Goal: Task Accomplishment & Management: Use online tool/utility

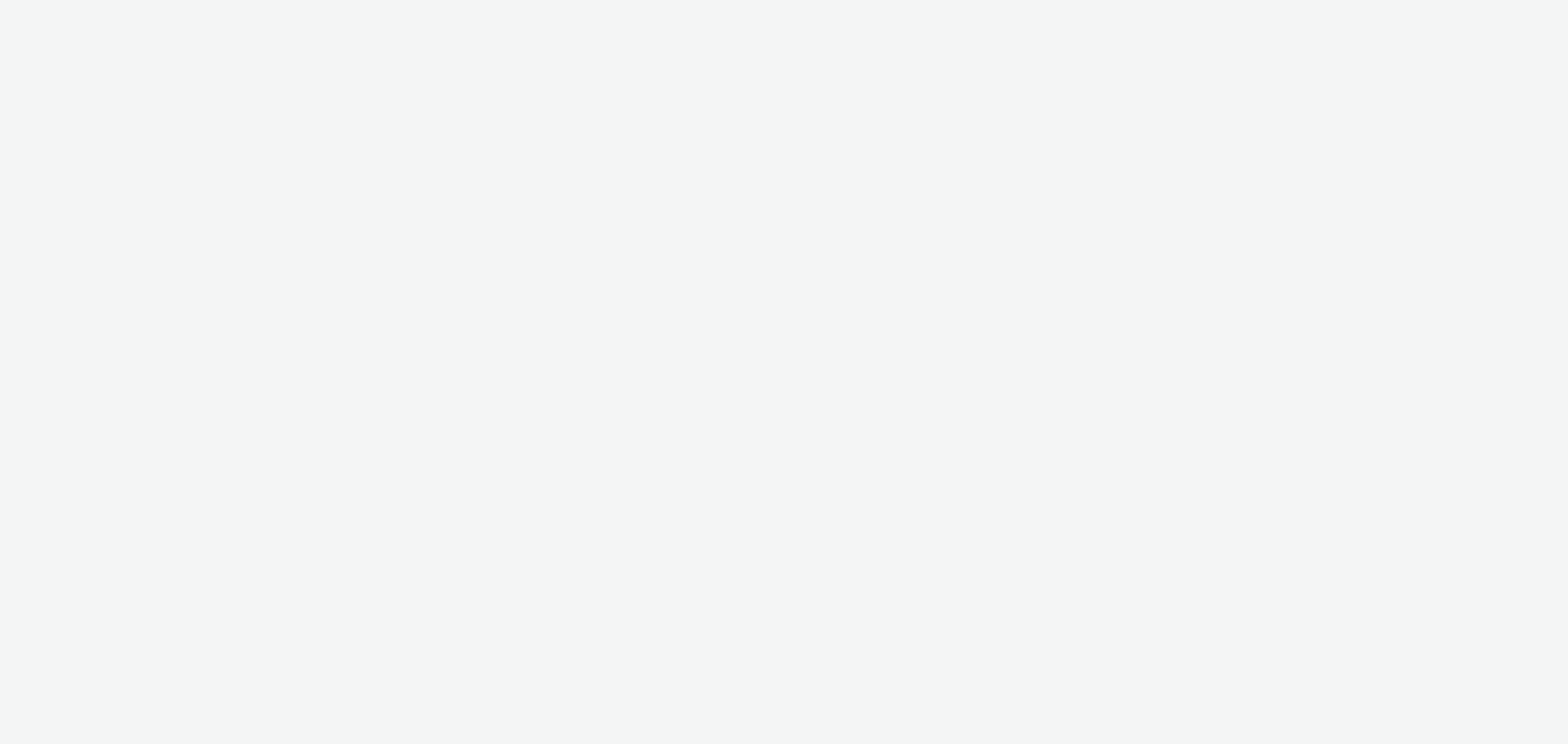
click at [206, 6] on div at bounding box center [784, 372] width 1568 height 744
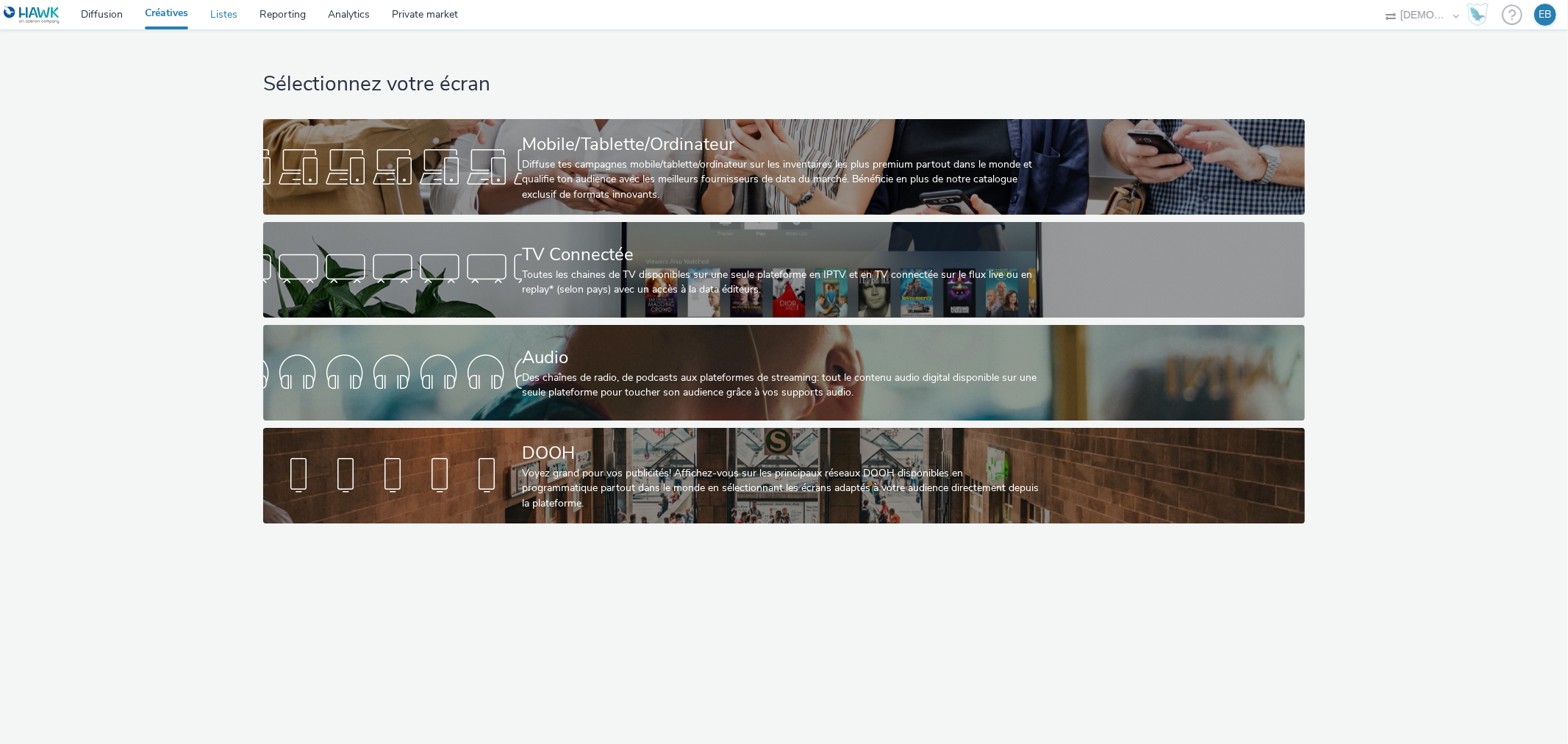
click at [216, 8] on link "Listes" at bounding box center [224, 14] width 49 height 29
click at [769, 112] on div "Sélectionnez votre écran Mobile/Tablette/Ordinateur Diffuse tes campagnes mobil…" at bounding box center [784, 280] width 1052 height 502
click at [770, 114] on div "Sélectionnez votre écran Mobile/Tablette/Ordinateur Diffuse tes campagnes mobil…" at bounding box center [784, 280] width 1052 height 502
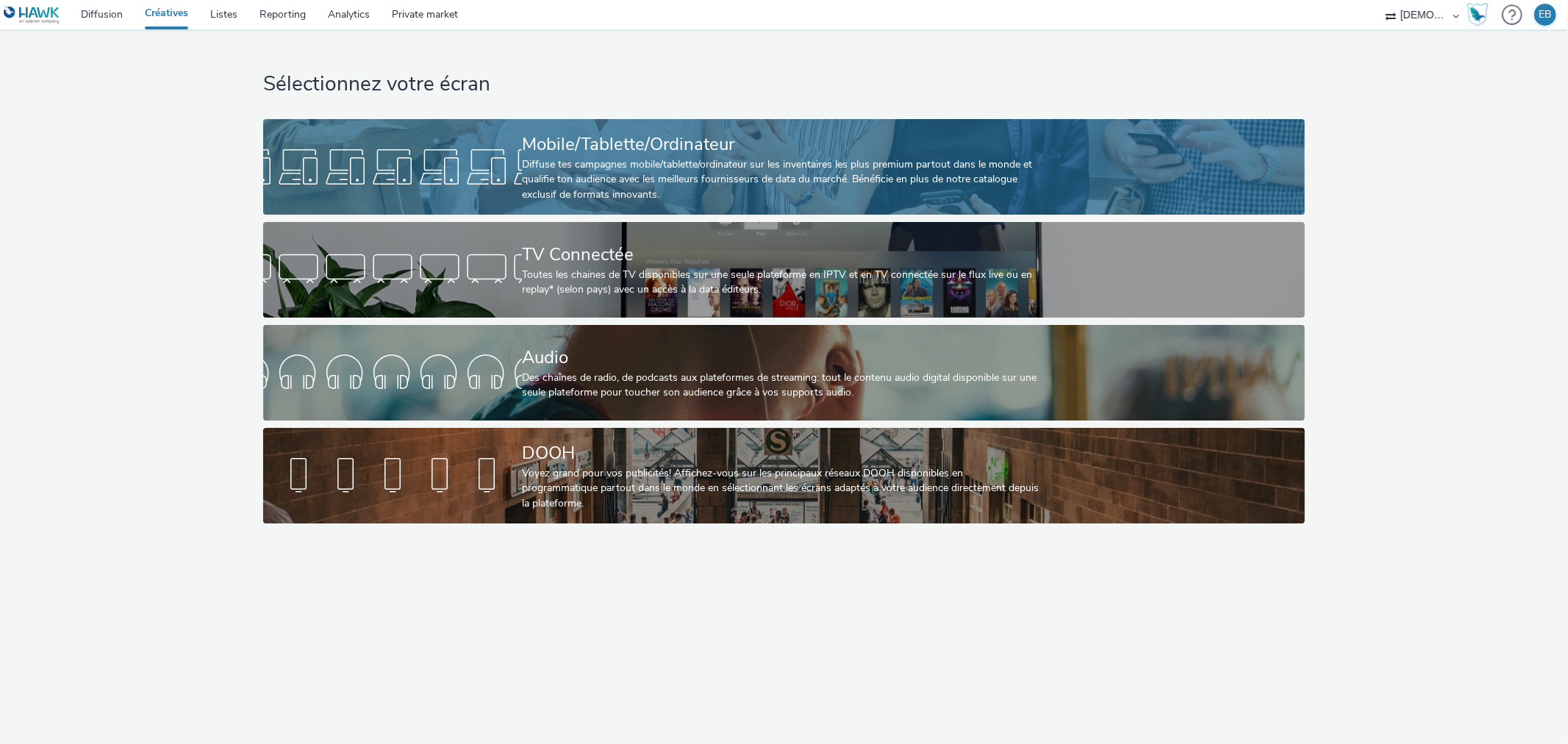
click at [790, 164] on div "Diffuse tes campagnes mobile/tablette/ordinateur sur les inventaires les plus p…" at bounding box center [781, 179] width 518 height 44
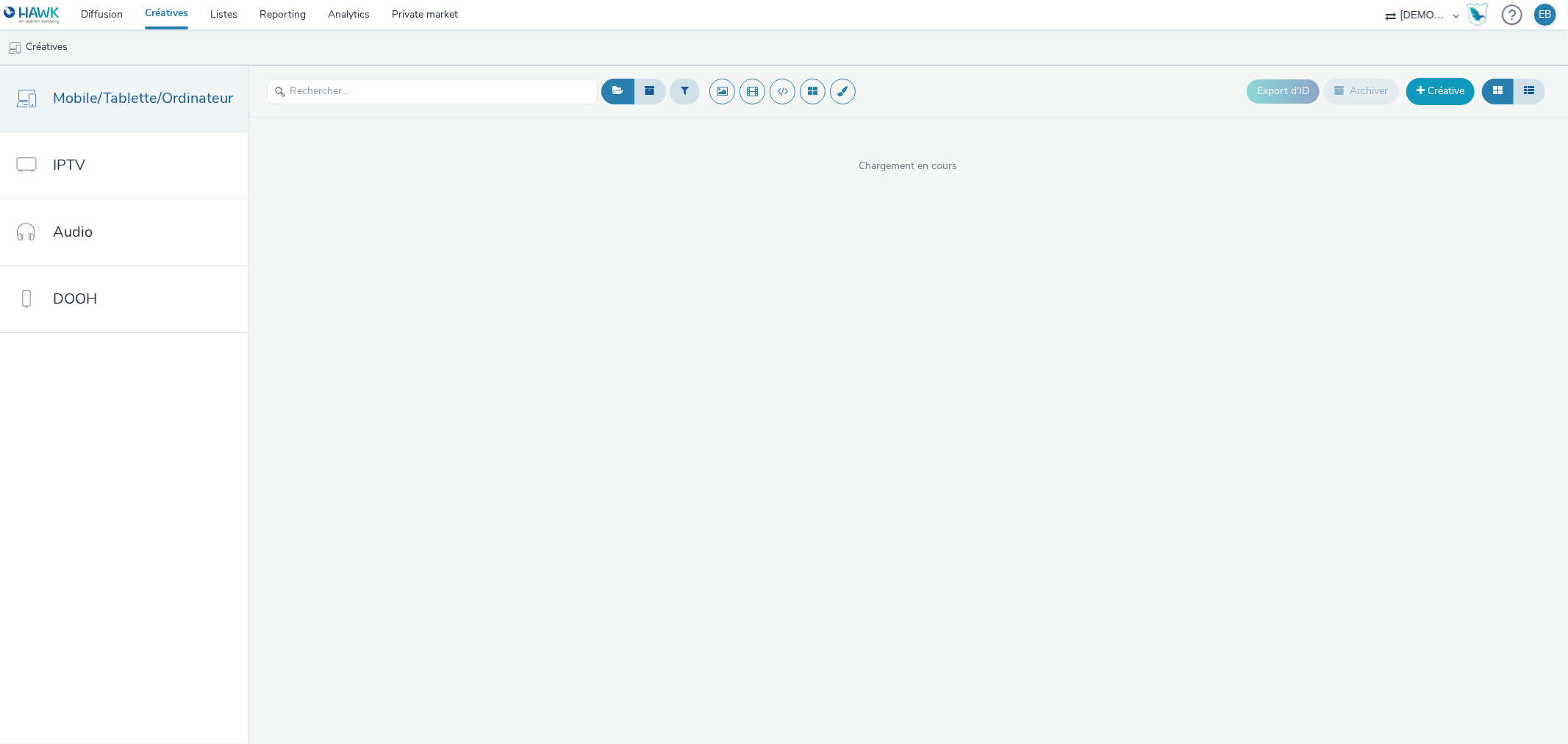
click at [1422, 95] on span at bounding box center [1421, 90] width 9 height 10
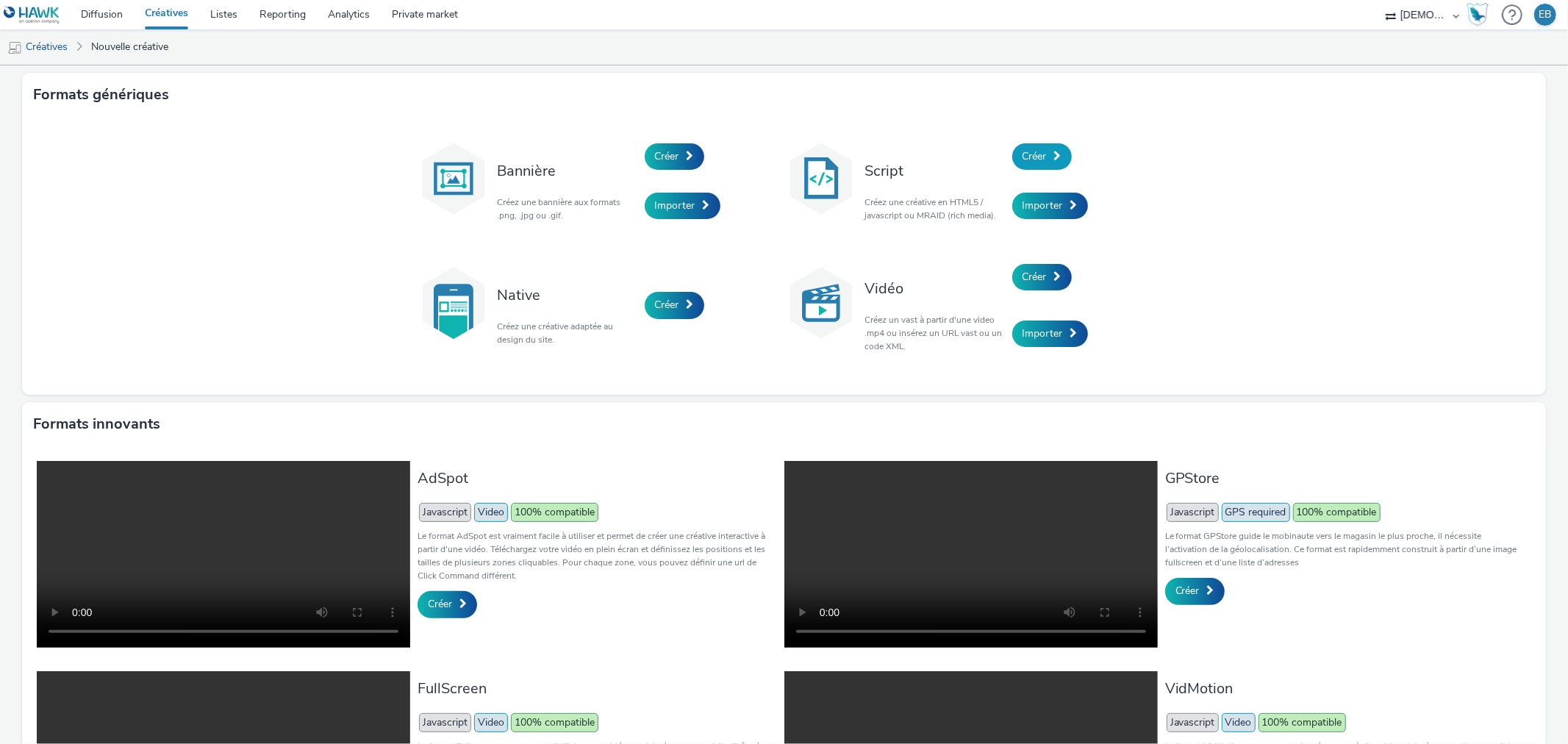
click at [1046, 157] on link "Créer" at bounding box center [1042, 157] width 60 height 26
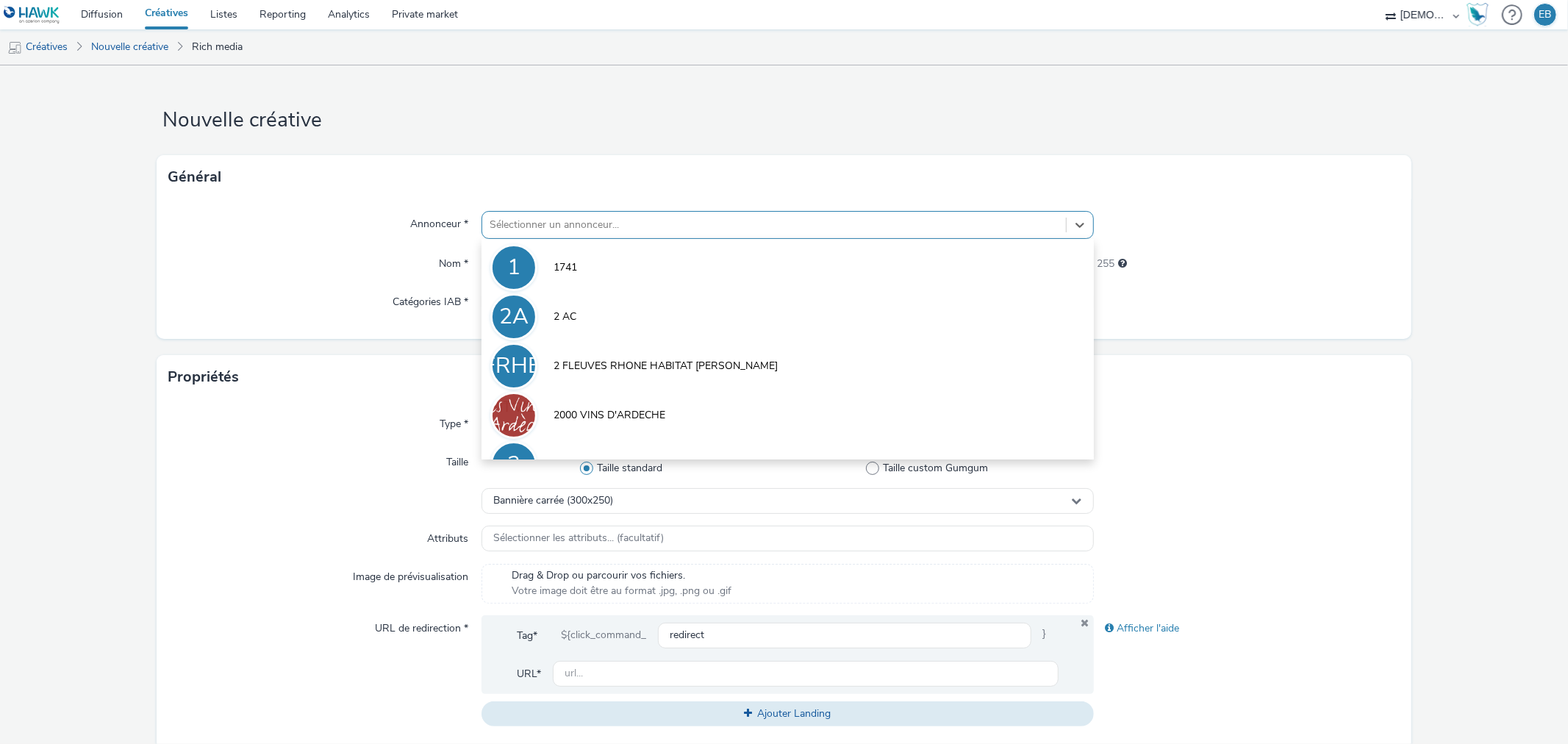
click at [560, 227] on div at bounding box center [773, 225] width 568 height 18
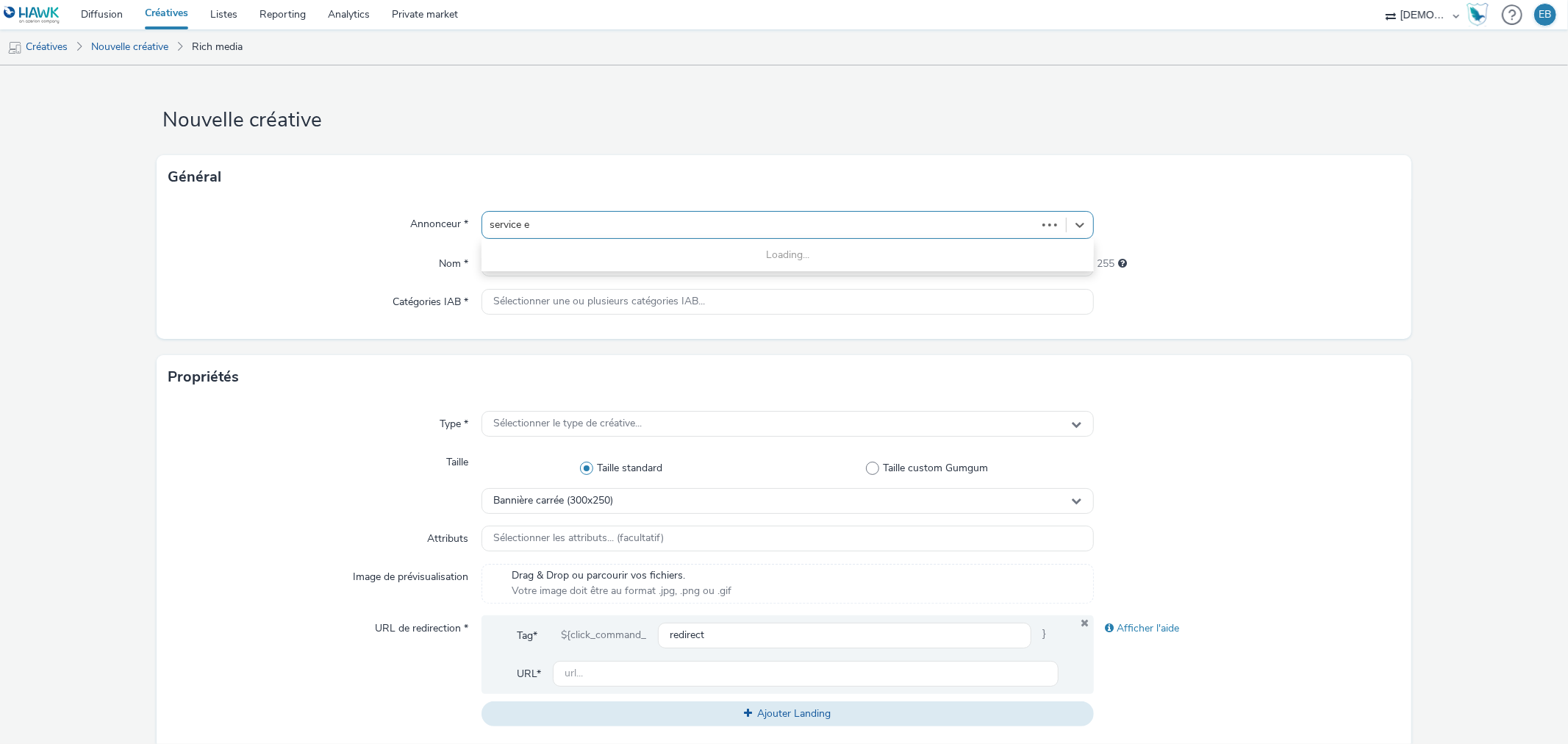
type input "service ex"
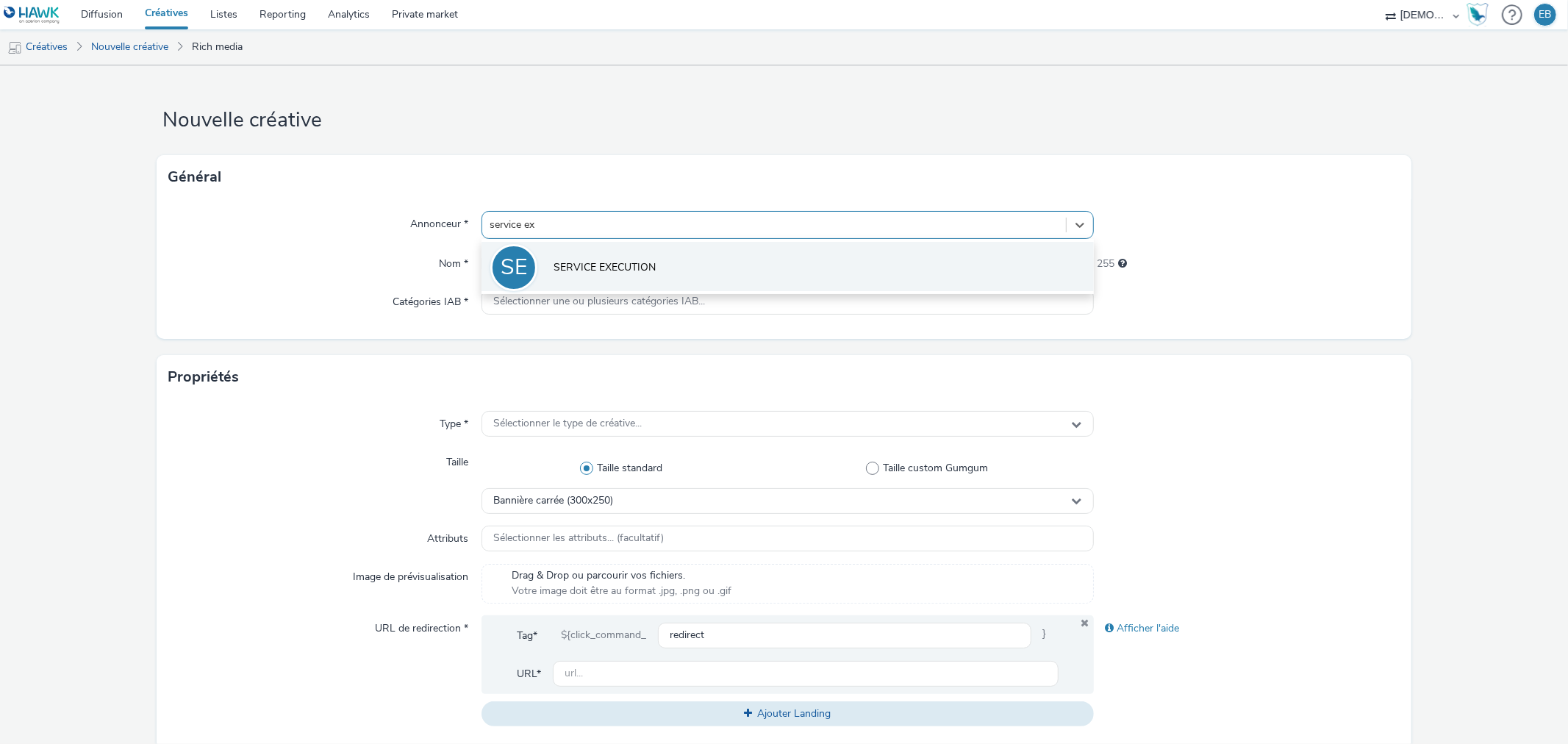
click at [645, 252] on li "SE SERVICE EXECUTION" at bounding box center [787, 267] width 612 height 49
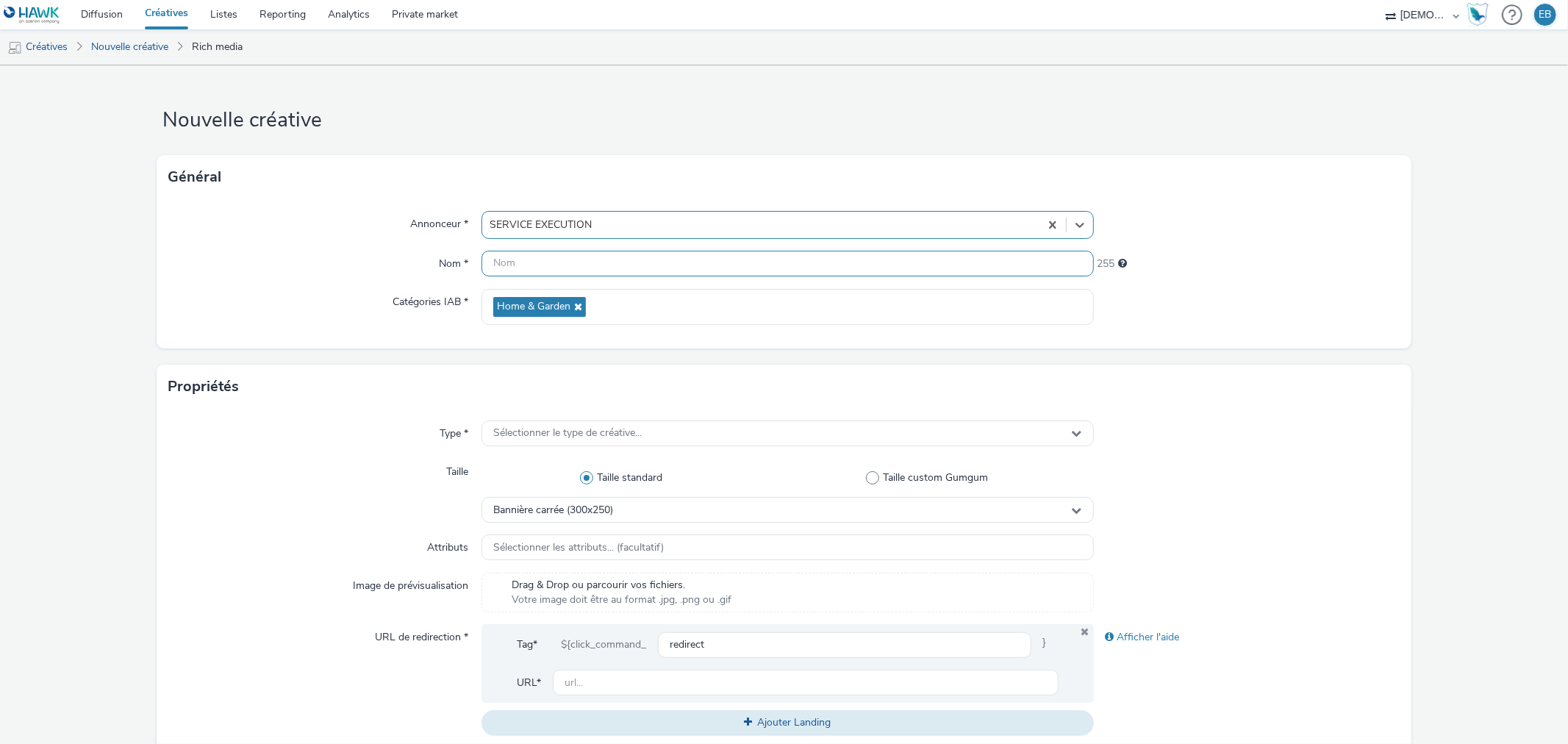
click at [633, 251] on input "text" at bounding box center [787, 263] width 612 height 26
click at [546, 269] on input "320x480_" at bounding box center [787, 263] width 612 height 26
type input "320x480_Habitat"
click at [810, 425] on div "Sélectionner le type de créative..." at bounding box center [787, 433] width 612 height 26
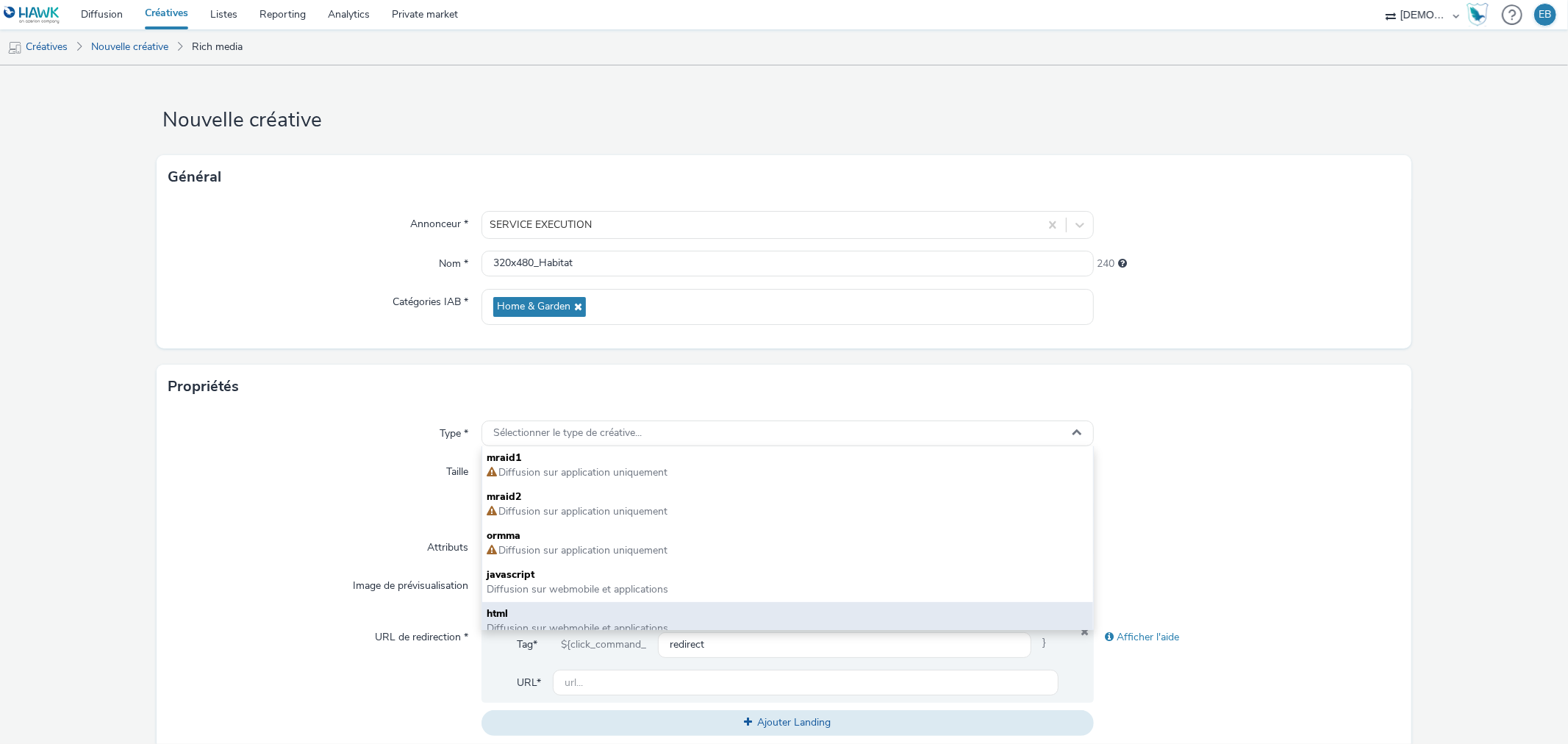
click at [540, 621] on span "Diffusion sur webmobile et applications" at bounding box center [577, 628] width 181 height 14
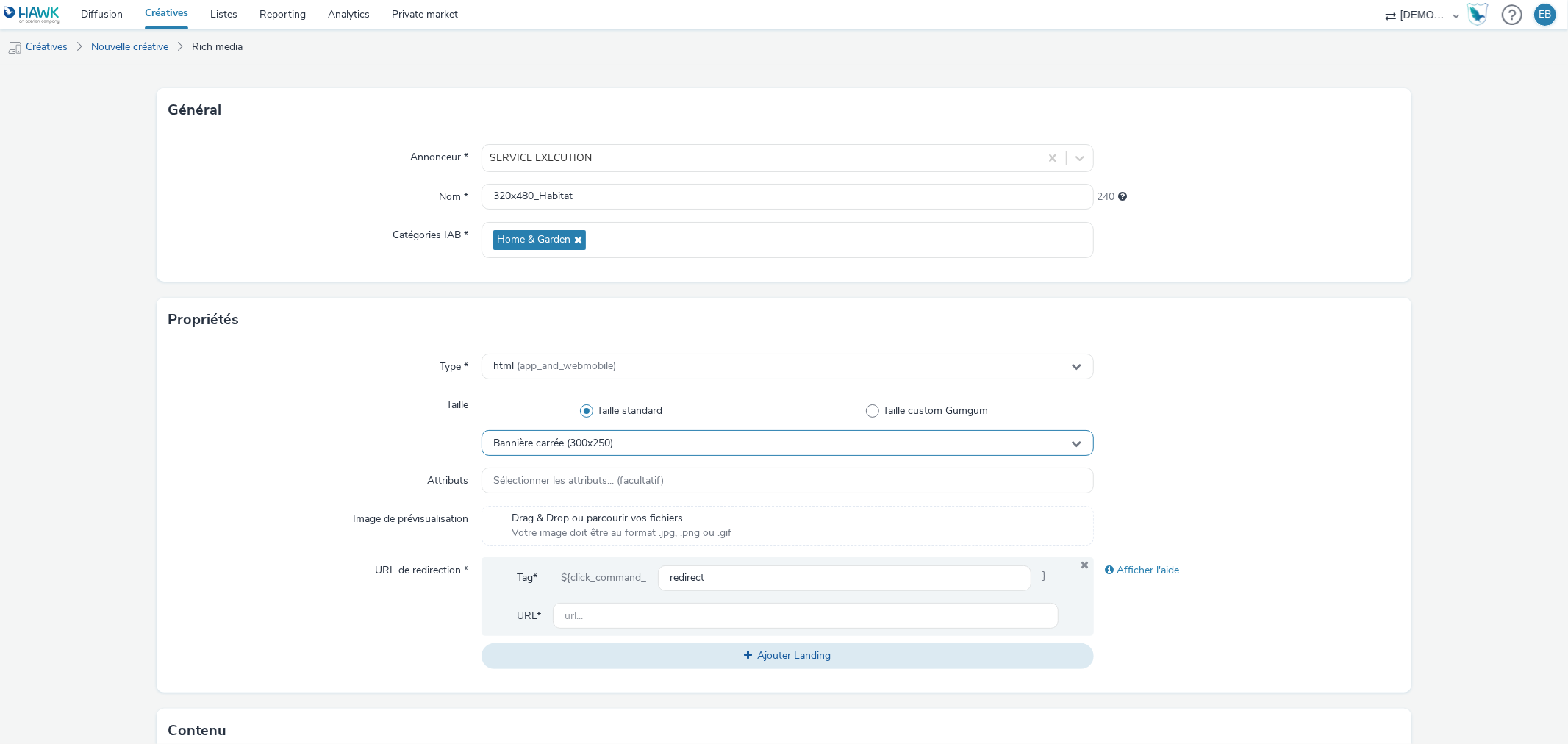
scroll to position [164, 0]
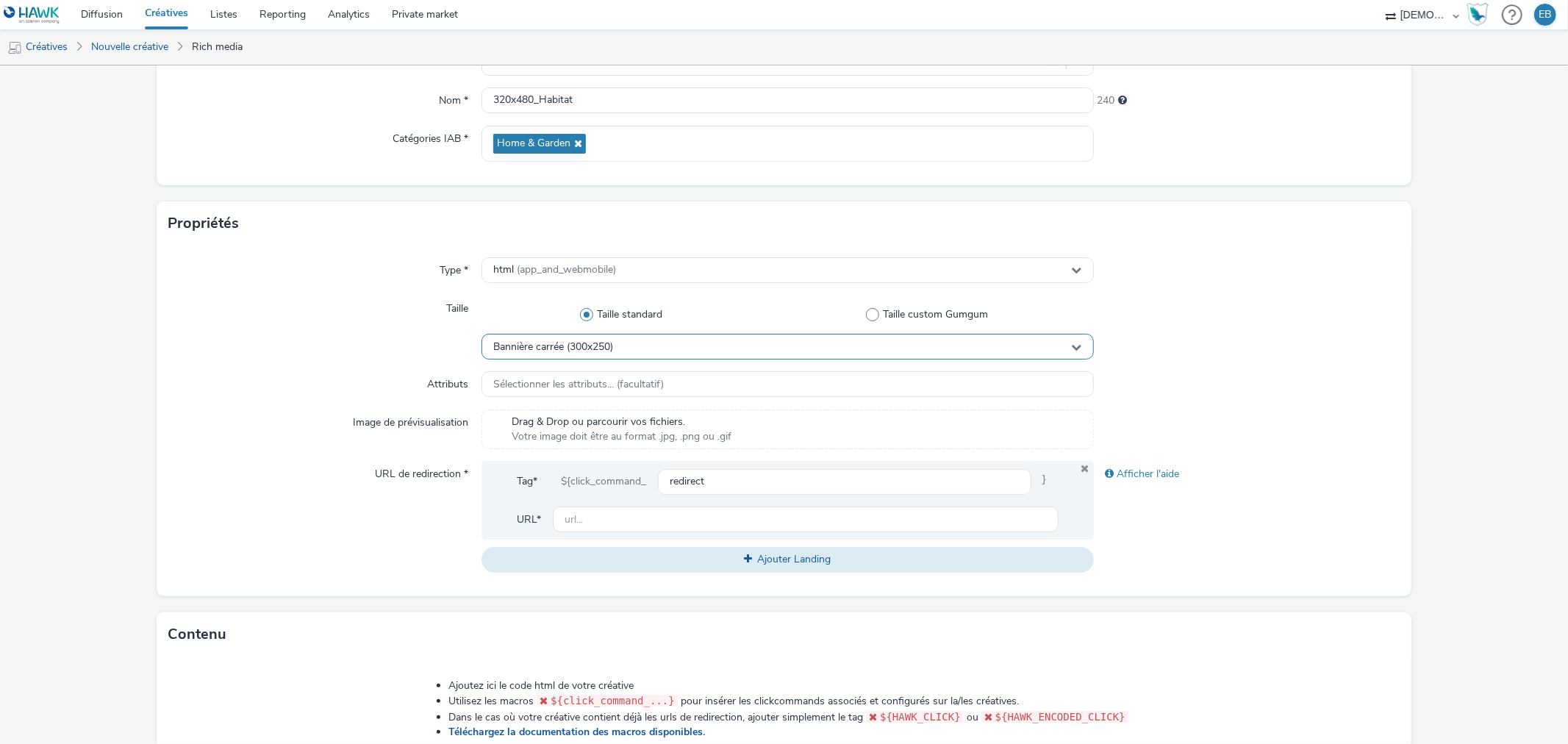
click at [636, 347] on div "Bannière carrée (300x250)" at bounding box center [787, 346] width 612 height 26
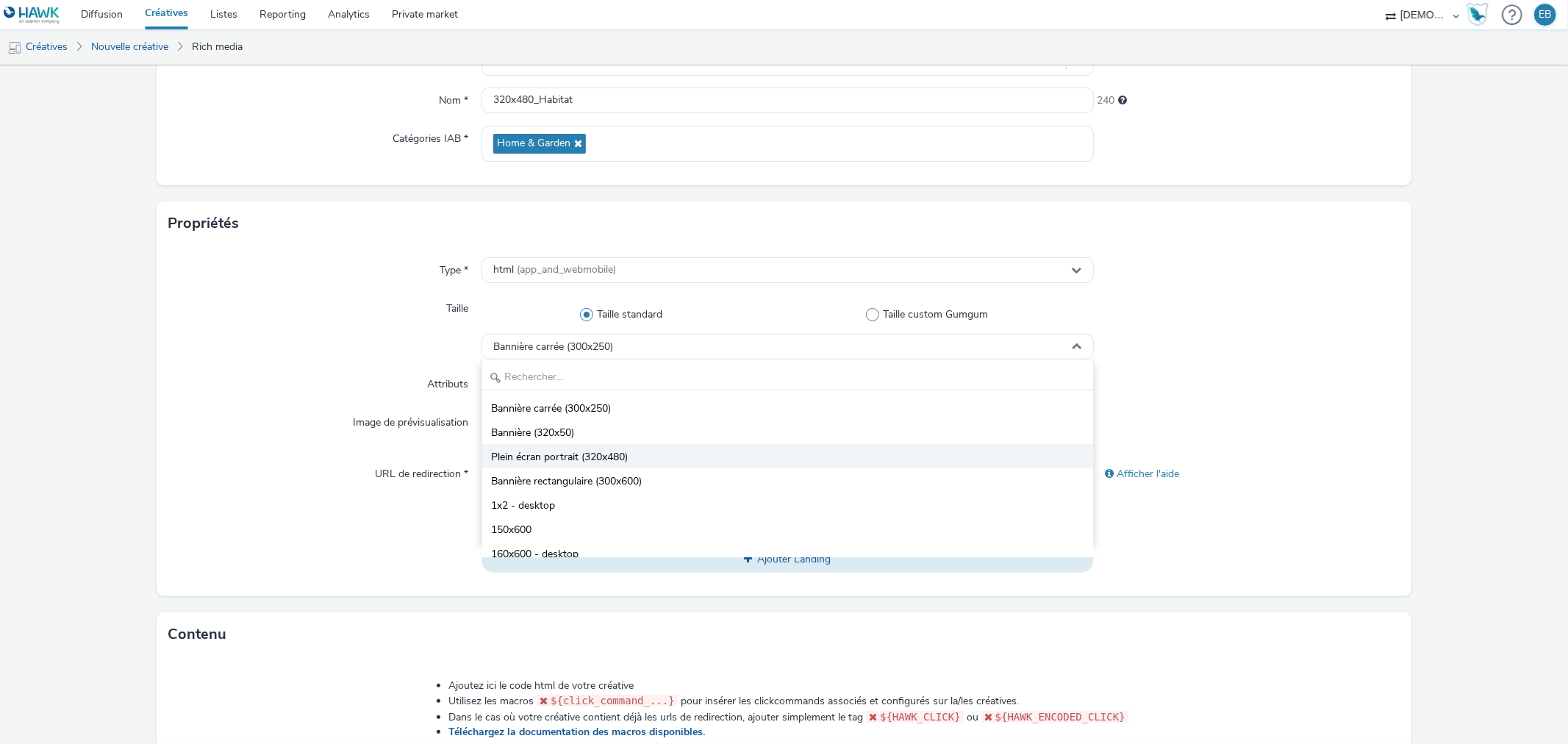
click at [594, 451] on span "Plein écran portrait (320x480)" at bounding box center [560, 458] width 137 height 15
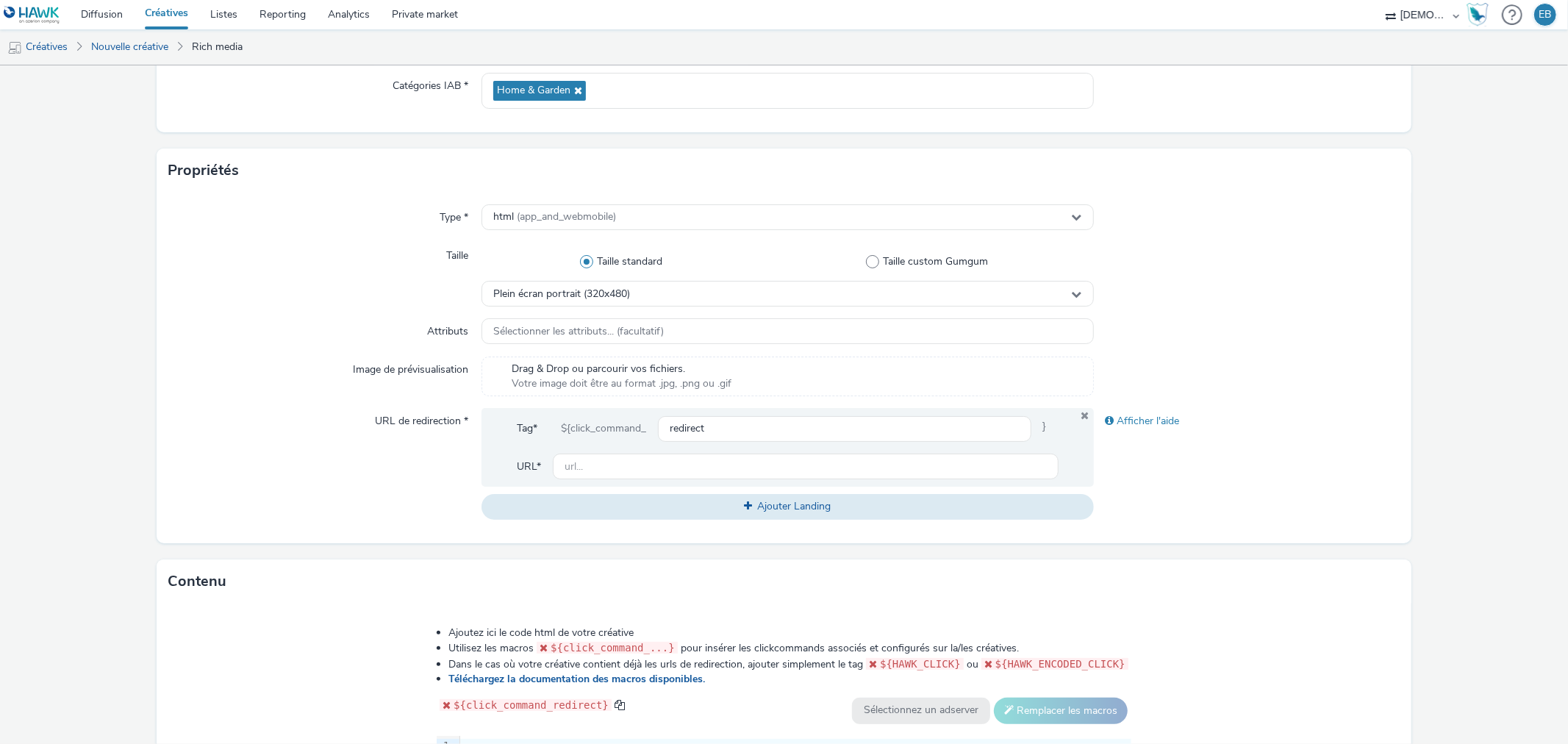
scroll to position [245, 0]
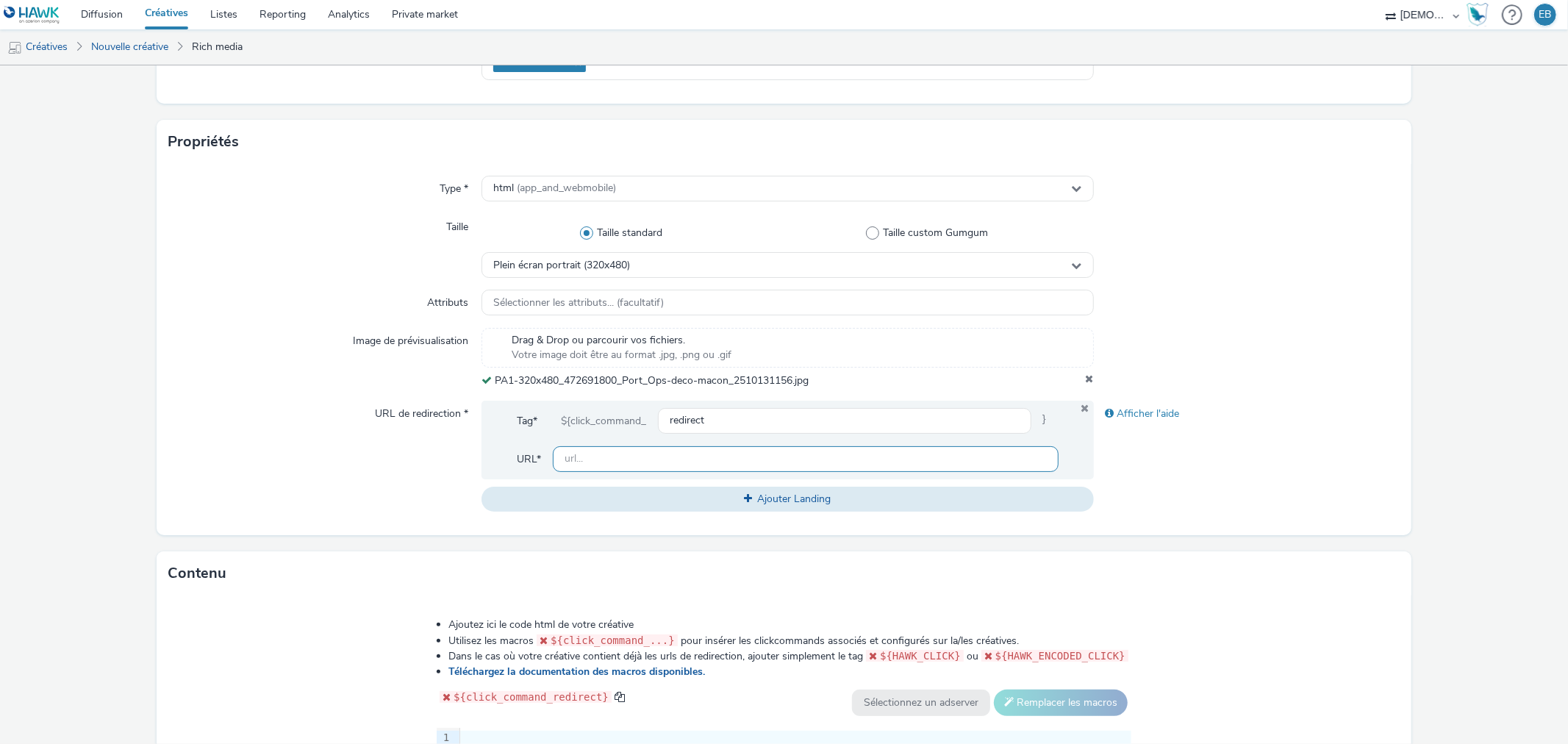
click at [672, 454] on input "text" at bounding box center [805, 459] width 505 height 26
paste input "https://www.lejsl.com/paroles-de-partenaires/dossier-partenaire/habitat-macon"
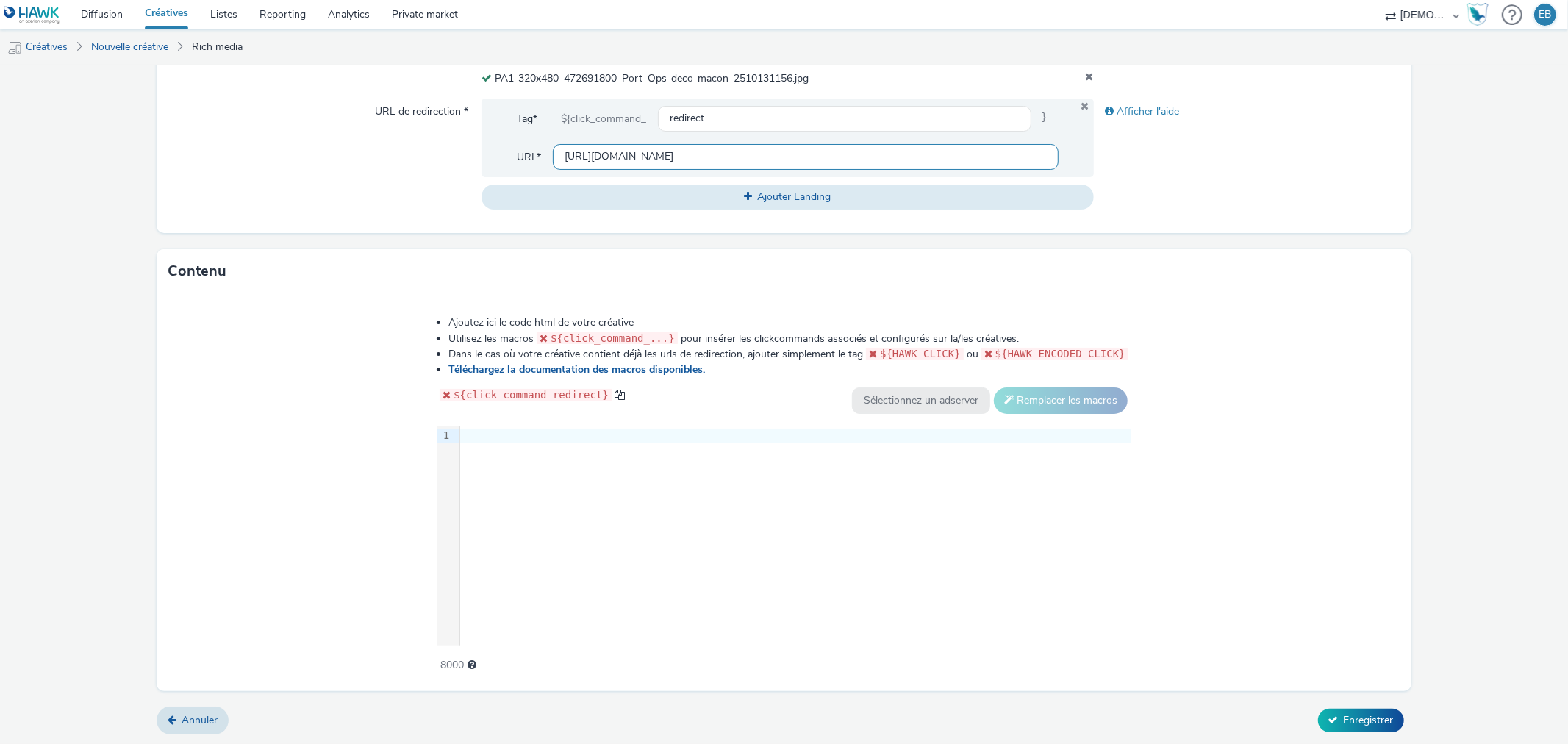
type input "https://www.lejsl.com/paroles-de-partenaires/dossier-partenaire/habitat-macon"
click at [681, 560] on div "9 1 ›" at bounding box center [784, 535] width 695 height 220
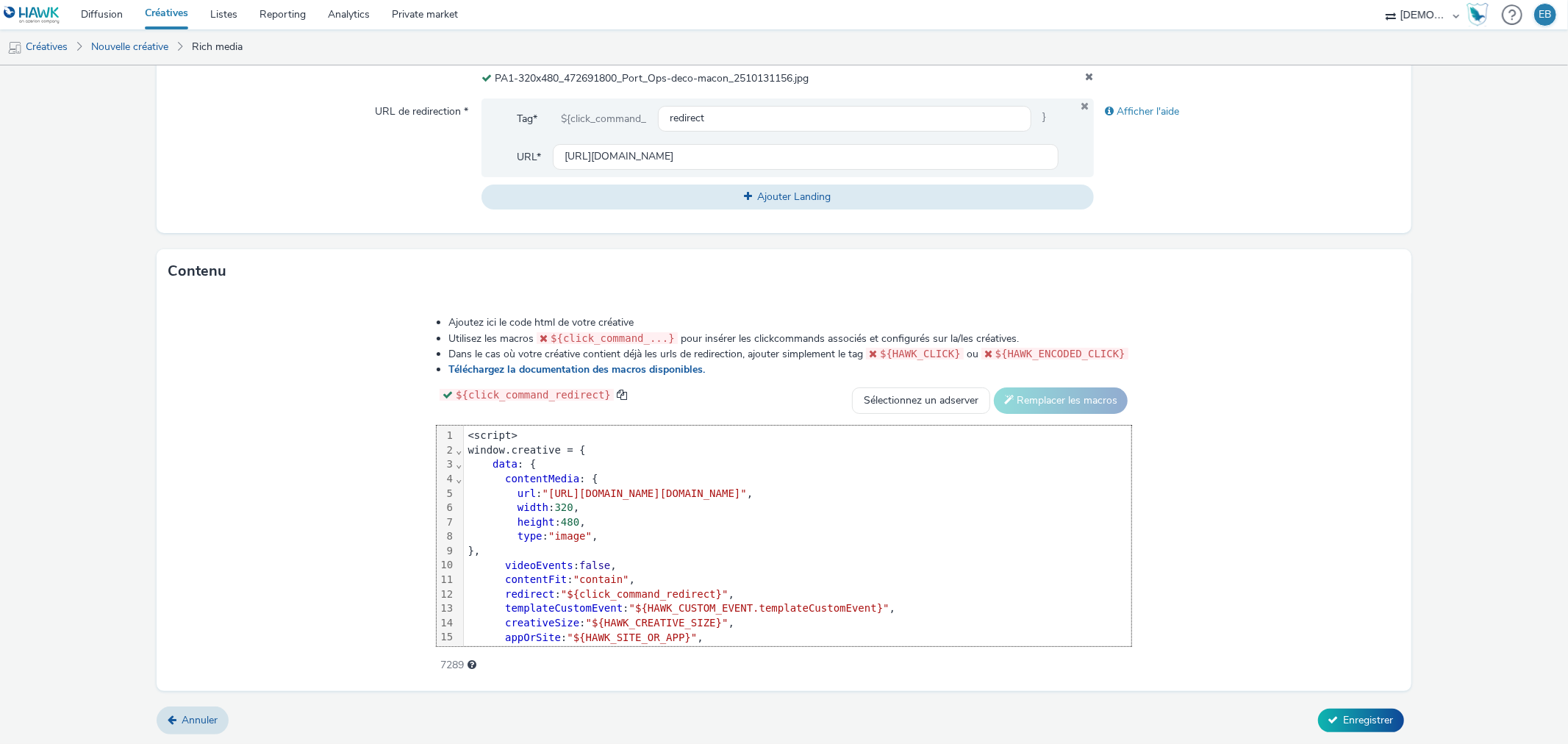
scroll to position [72, 0]
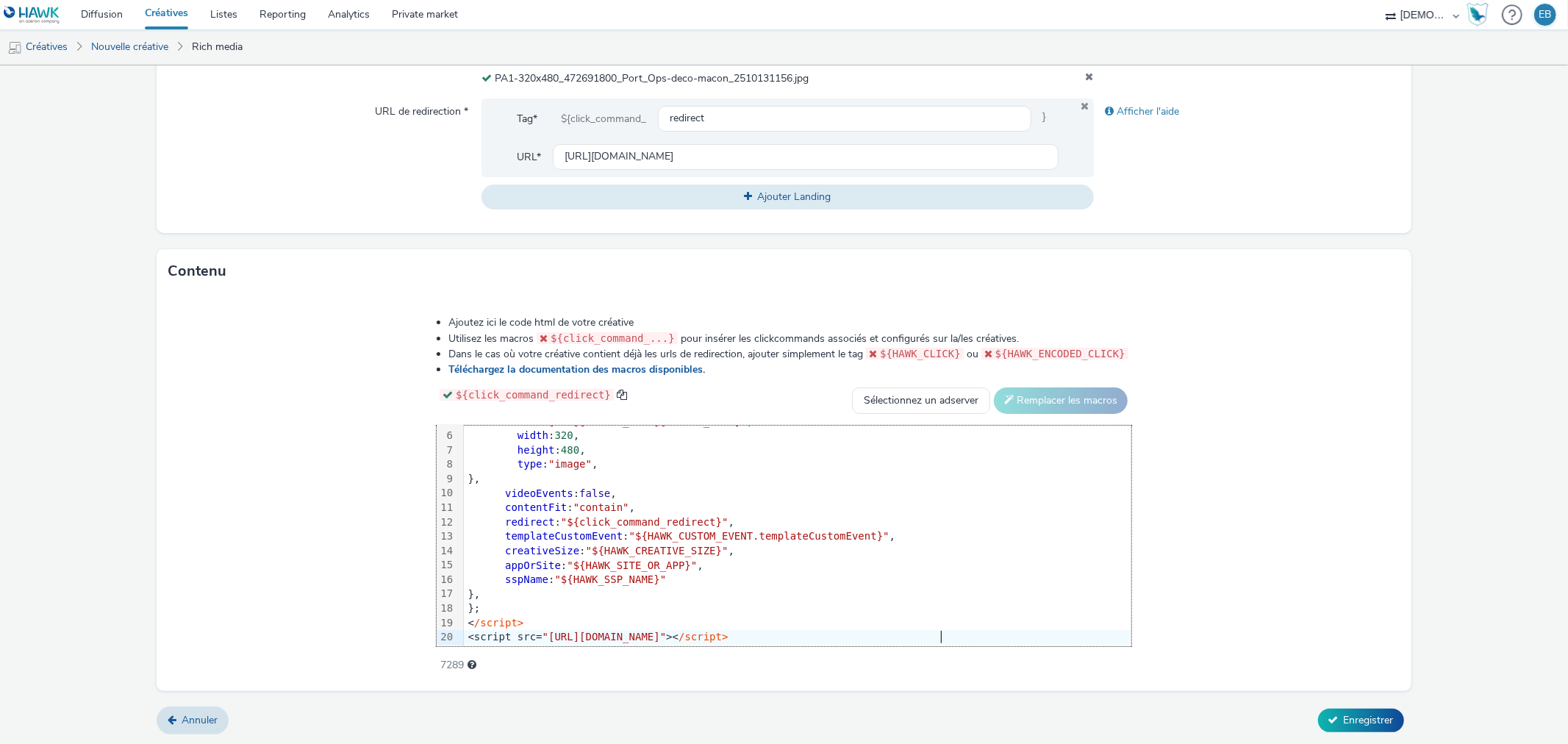
click at [1330, 731] on div "Annuler Enregistrer" at bounding box center [784, 720] width 1254 height 26
click at [1346, 714] on span "Enregistrer" at bounding box center [1369, 720] width 50 height 14
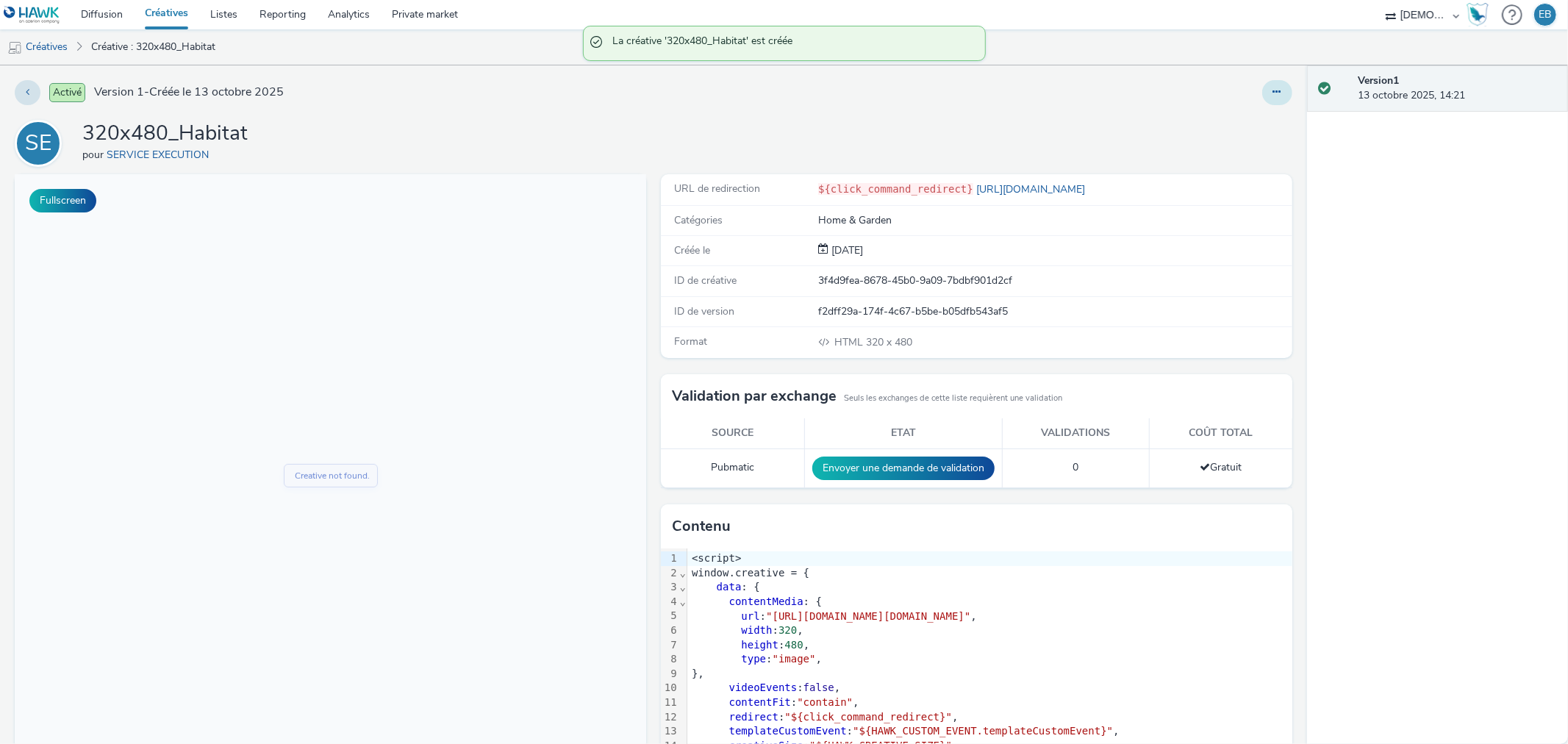
click at [1266, 84] on button at bounding box center [1278, 93] width 30 height 25
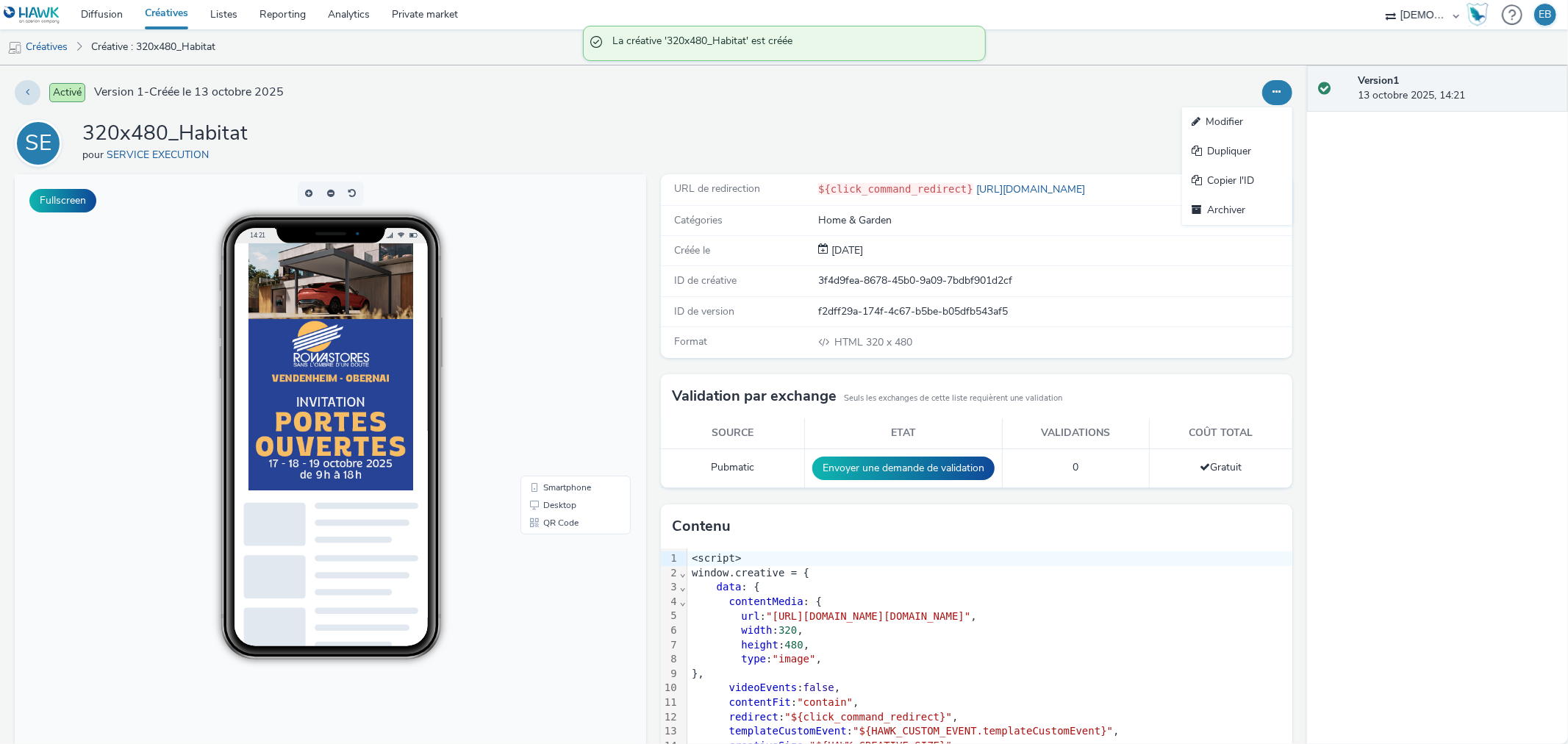
click at [1265, 111] on link "Modifier" at bounding box center [1237, 122] width 111 height 29
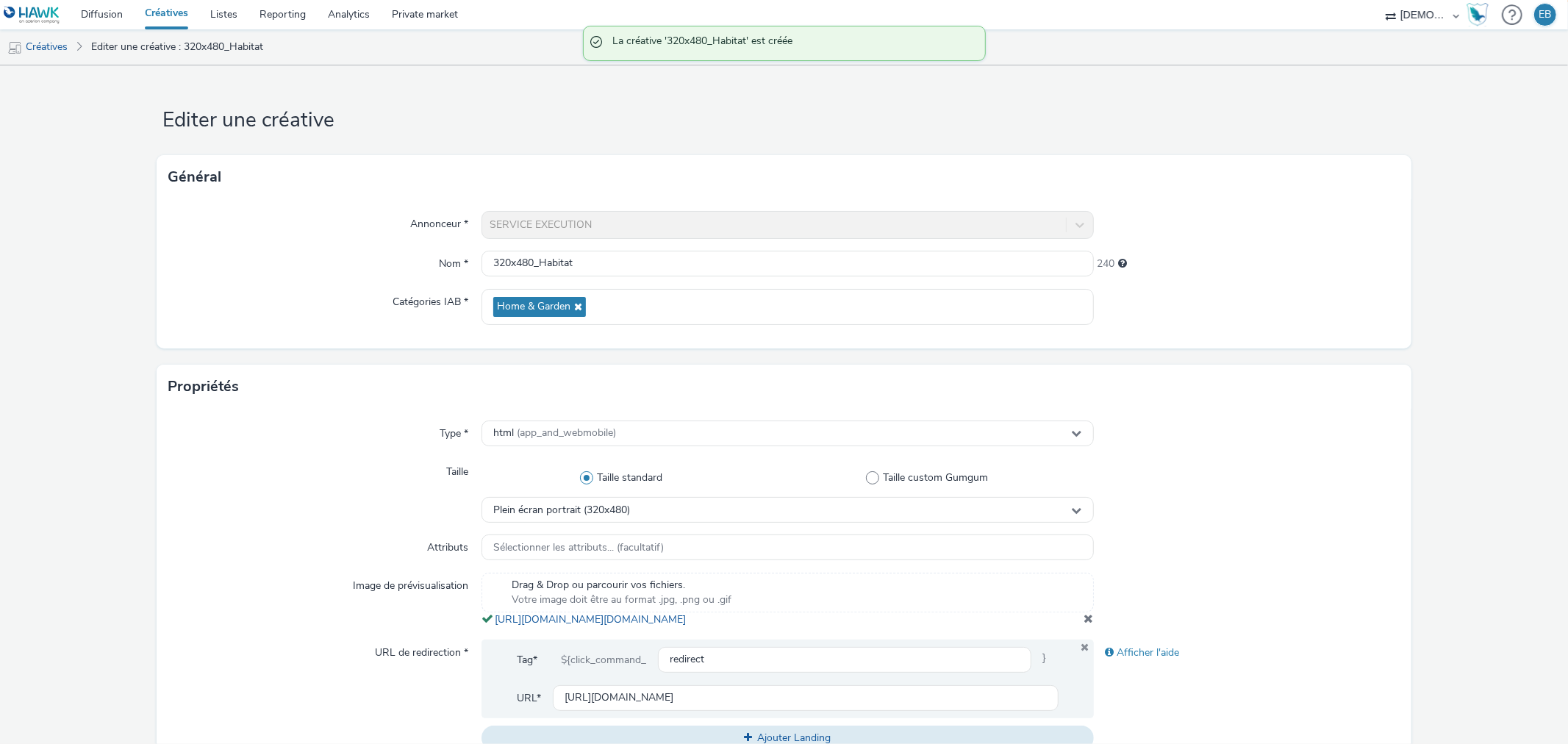
scroll to position [490, 0]
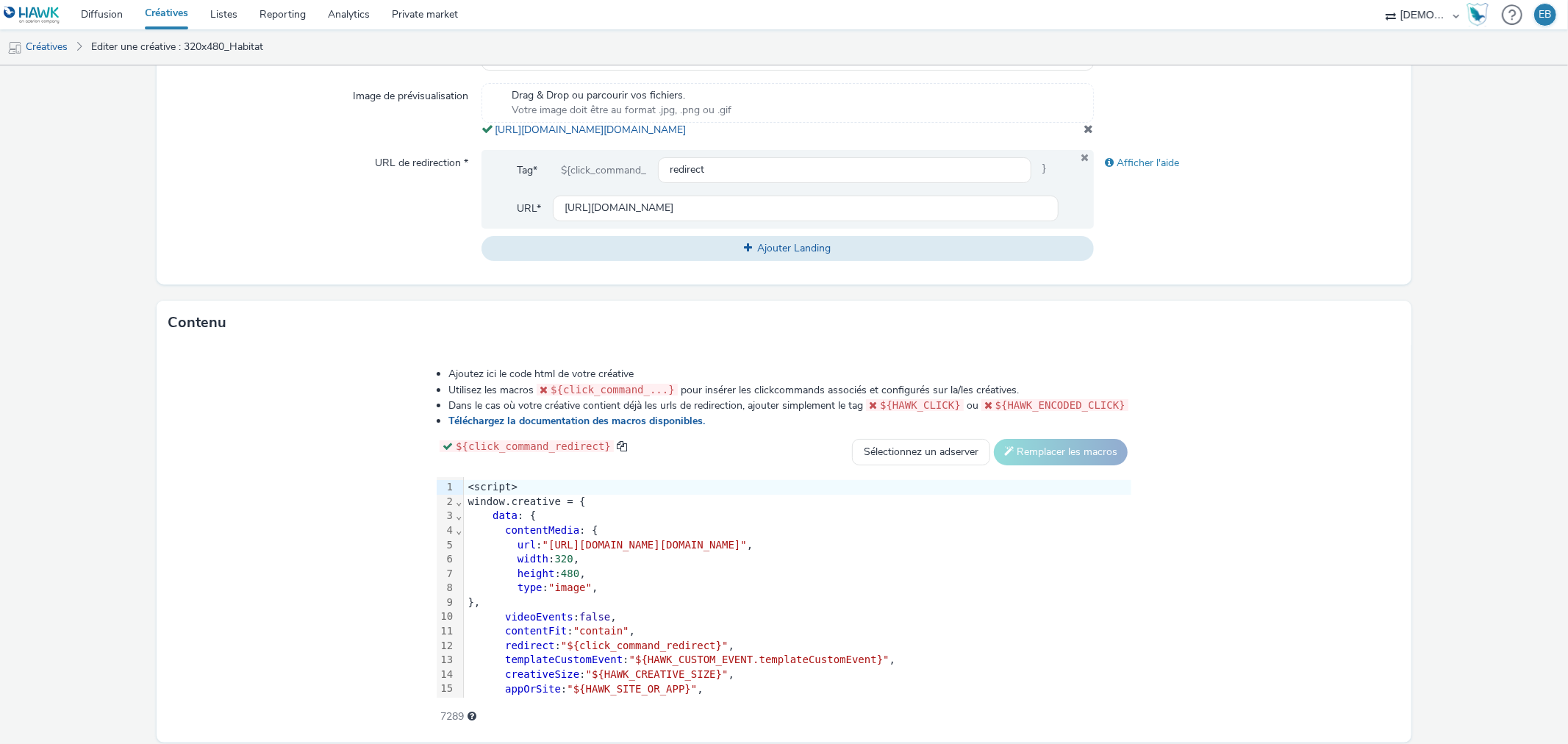
drag, startPoint x: 860, startPoint y: 153, endPoint x: 490, endPoint y: 130, distance: 370.7
click at [490, 130] on div "Type * html (app_and_webmobile) Taille Taille standard Taille custom Gumgum Ple…" at bounding box center [784, 101] width 1254 height 366
copy link "https://tabmo-cdn.s3.eu-west-1.amazonaws.com/hawk.tabmo.io/organizations/38dc92…"
drag, startPoint x: 370, startPoint y: 562, endPoint x: 1270, endPoint y: 563, distance: 900.0
click at [747, 551] on span ""[URL][DOMAIN_NAME][DOMAIN_NAME]"" at bounding box center [645, 545] width 204 height 11
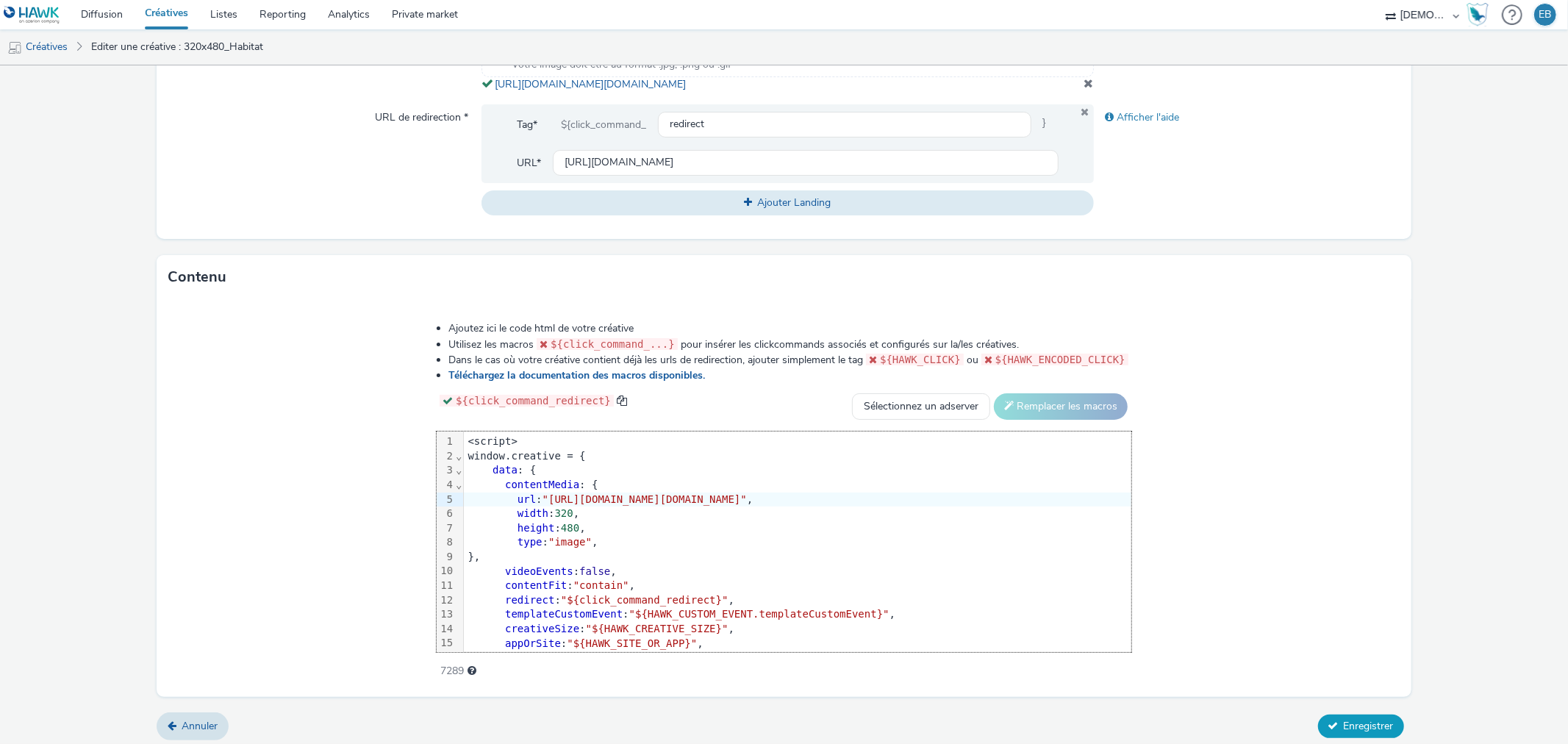
scroll to position [556, 0]
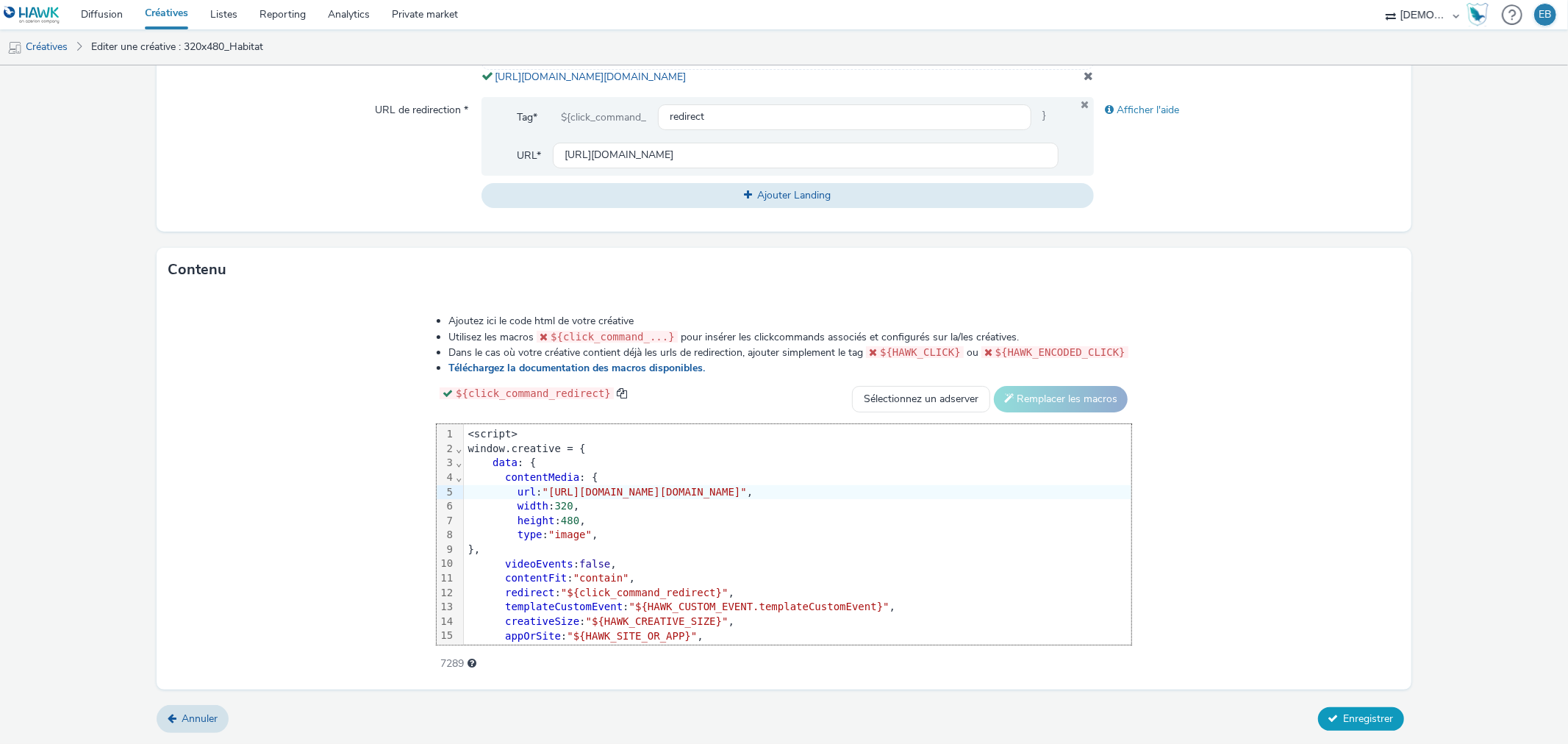
click at [1356, 710] on button "Enregistrer" at bounding box center [1361, 718] width 86 height 24
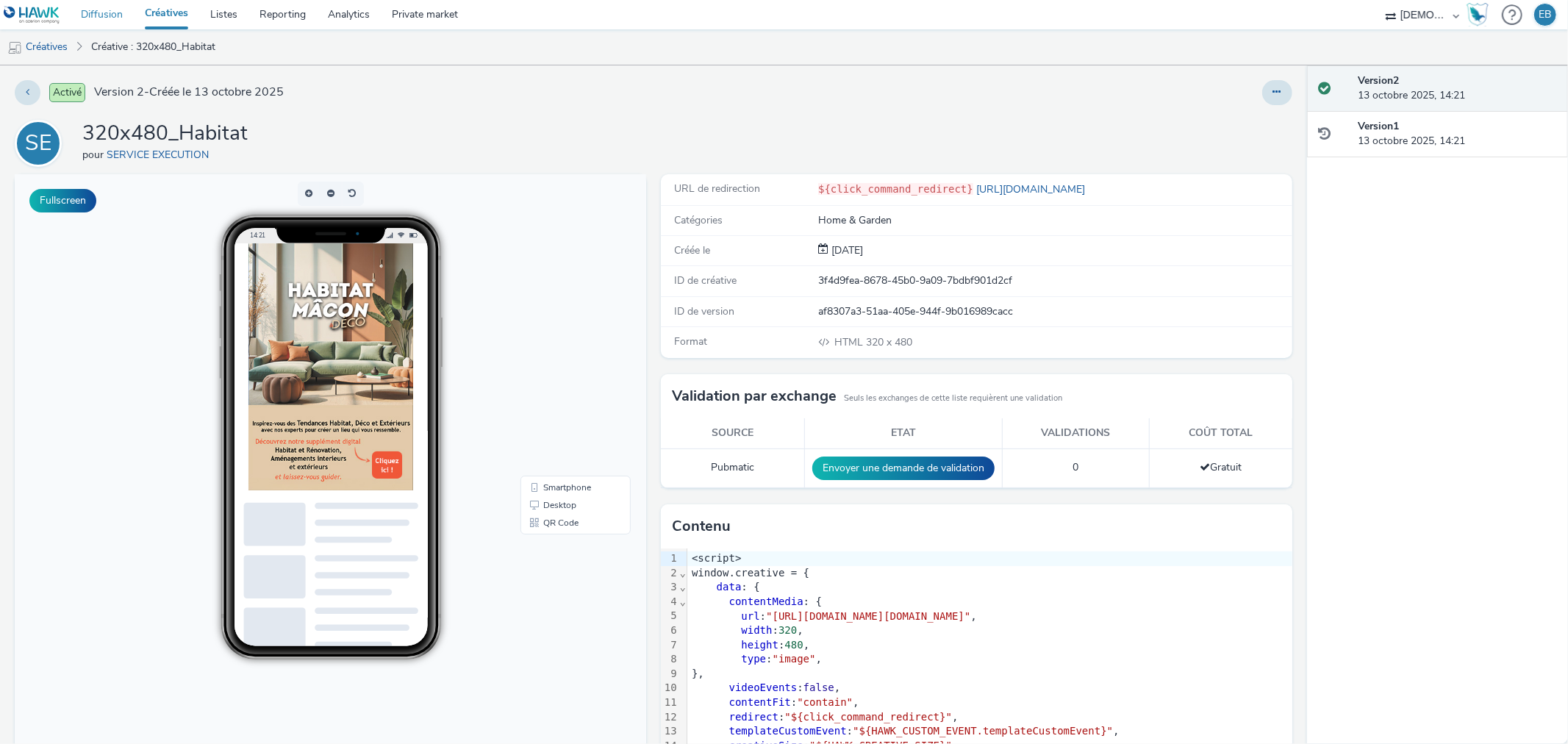
click at [107, 22] on link "Diffusion" at bounding box center [102, 14] width 64 height 29
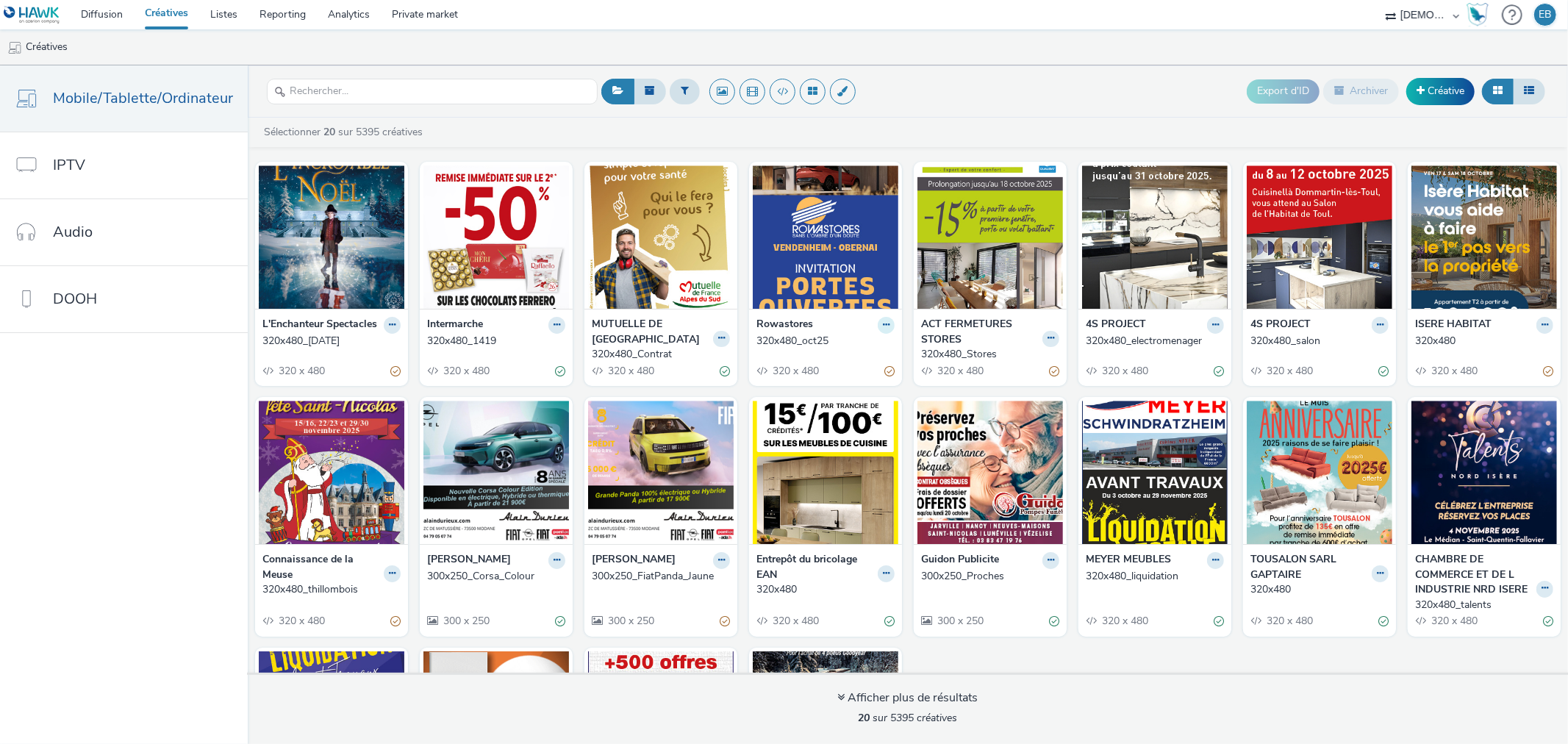
click at [883, 327] on icon at bounding box center [886, 324] width 7 height 9
click at [850, 346] on link "Modifier" at bounding box center [839, 351] width 111 height 29
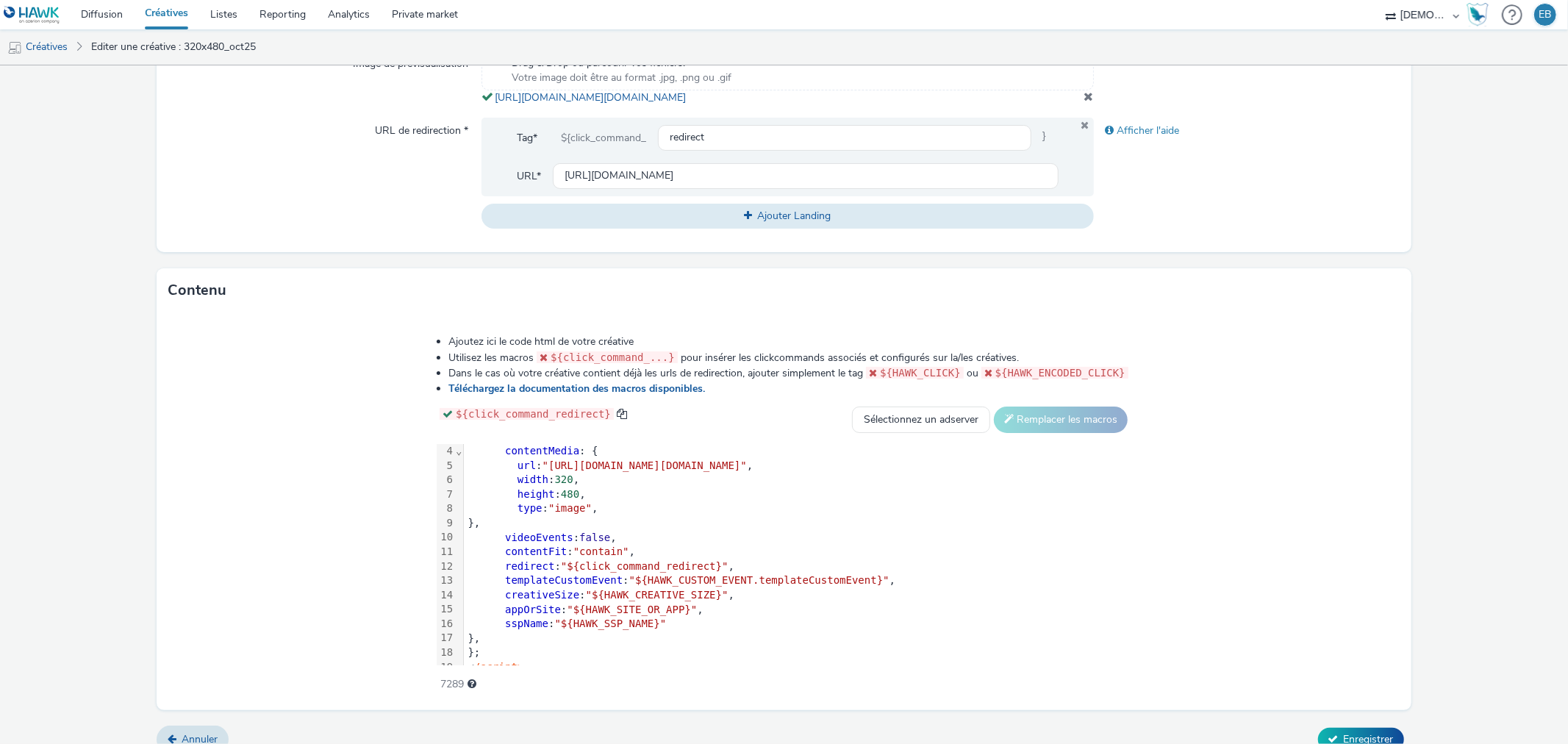
scroll to position [72, 0]
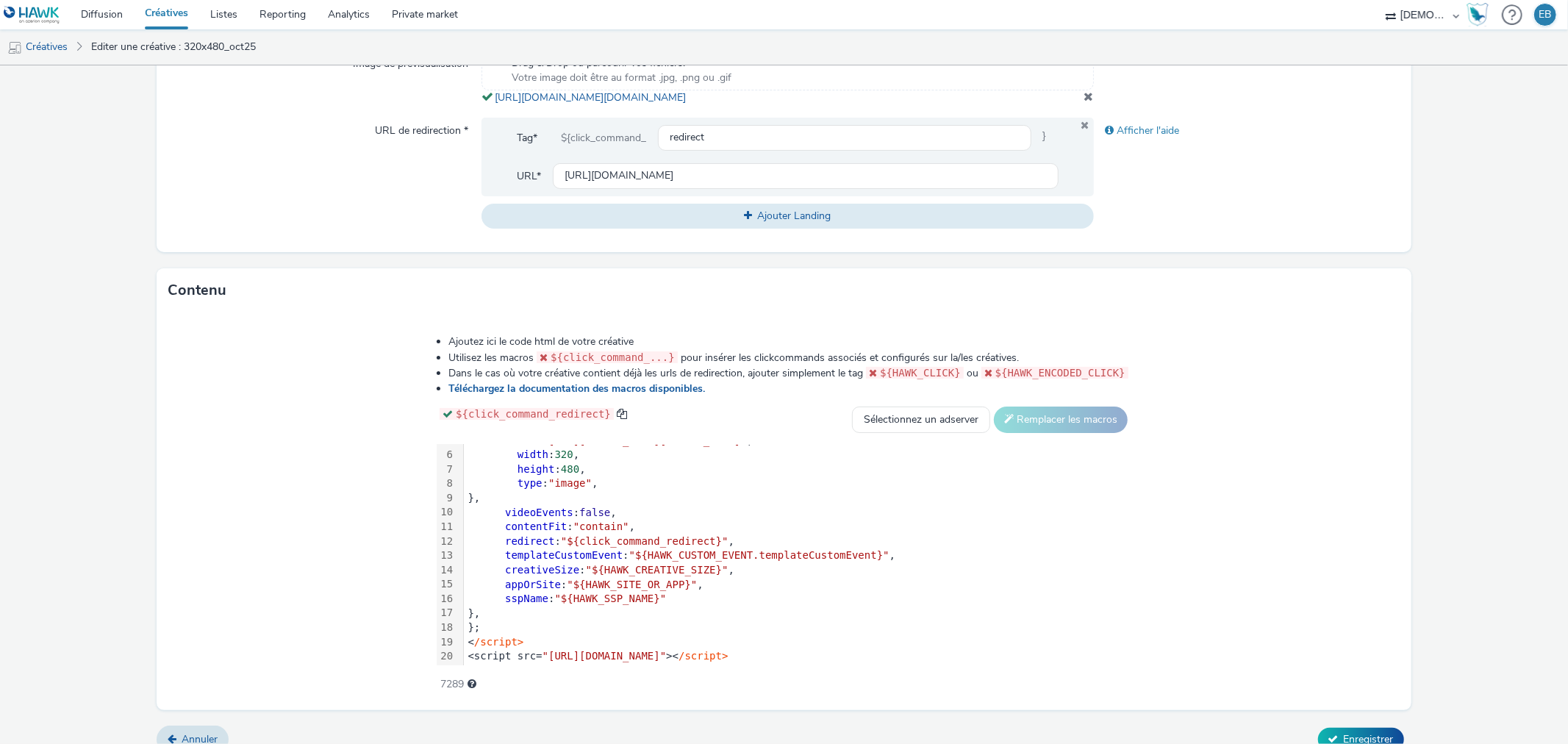
click at [614, 489] on div "type : "image" ," at bounding box center [798, 484] width 667 height 15
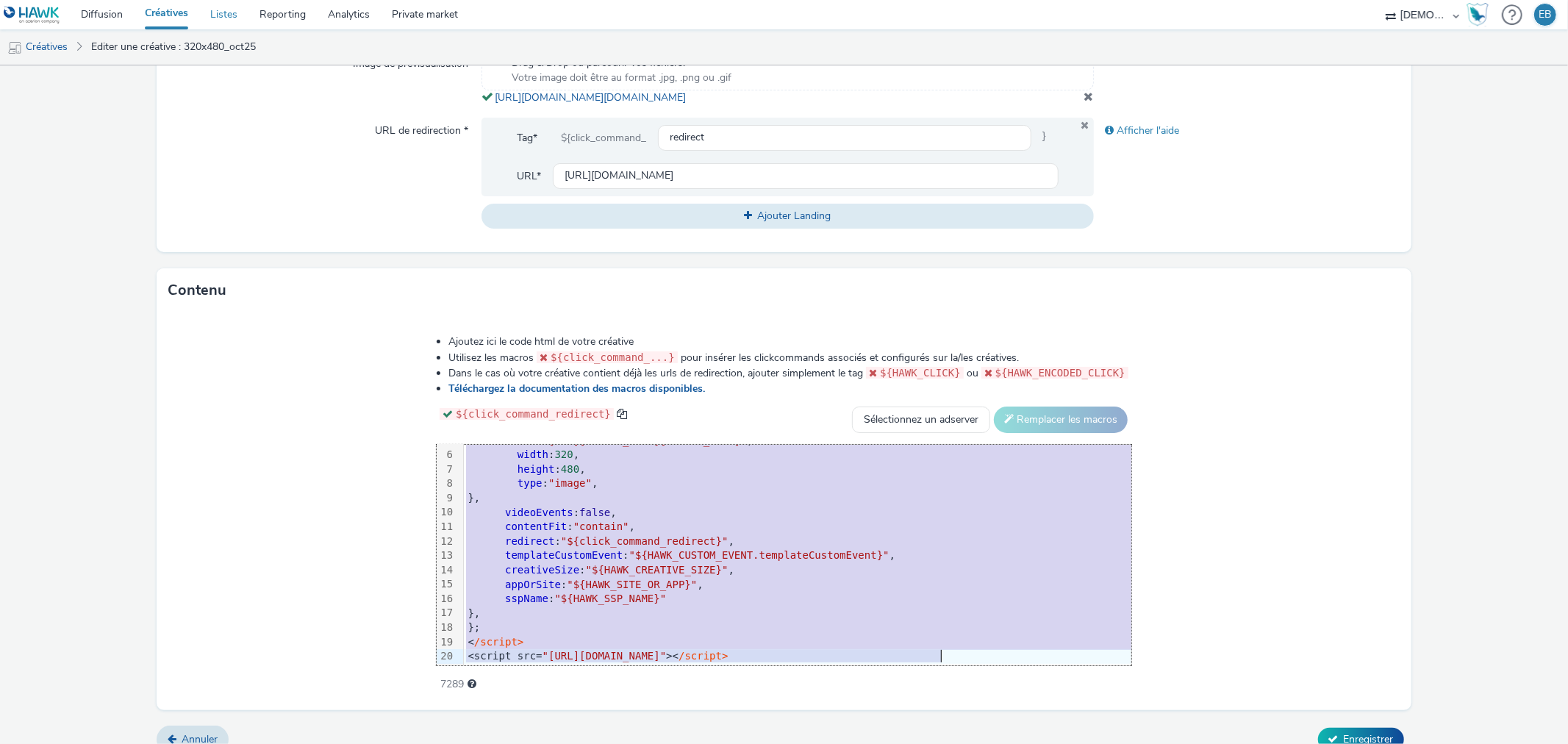
copy div "<script> window.creative = { data : { contentMedia : { url : "[URL][DOMAIN_NAME…"
